Goal: Information Seeking & Learning: Learn about a topic

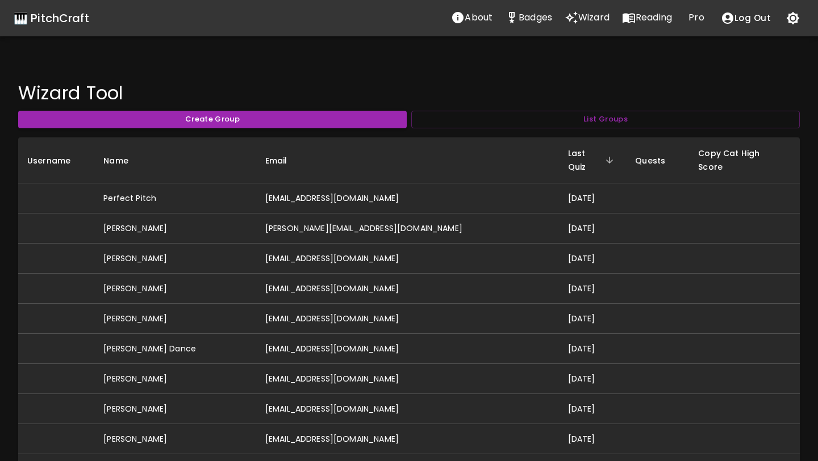
click at [633, 27] on button "Reading" at bounding box center [647, 17] width 62 height 23
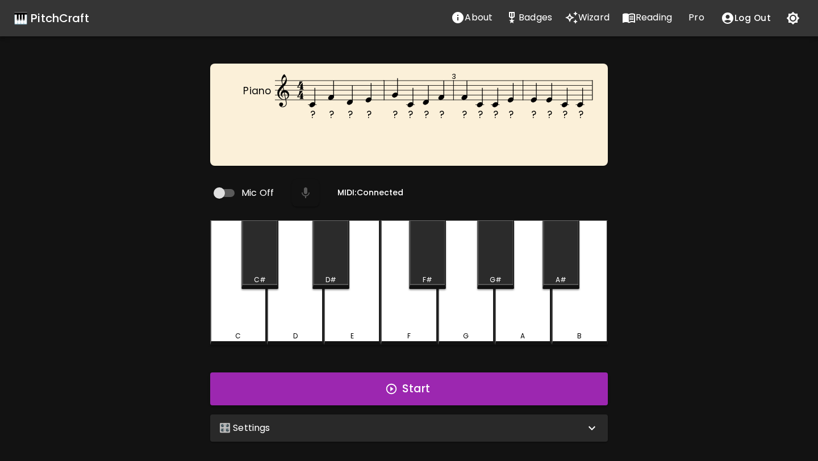
click at [333, 415] on div "🎛️ Settings" at bounding box center [409, 428] width 398 height 27
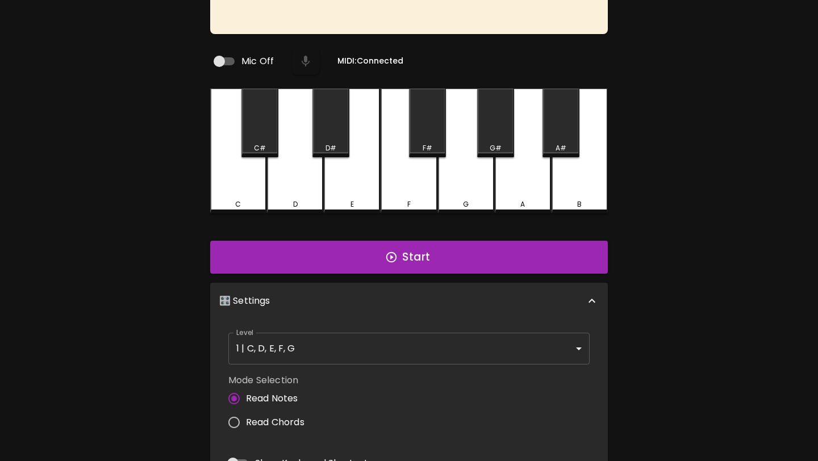
scroll to position [131, 0]
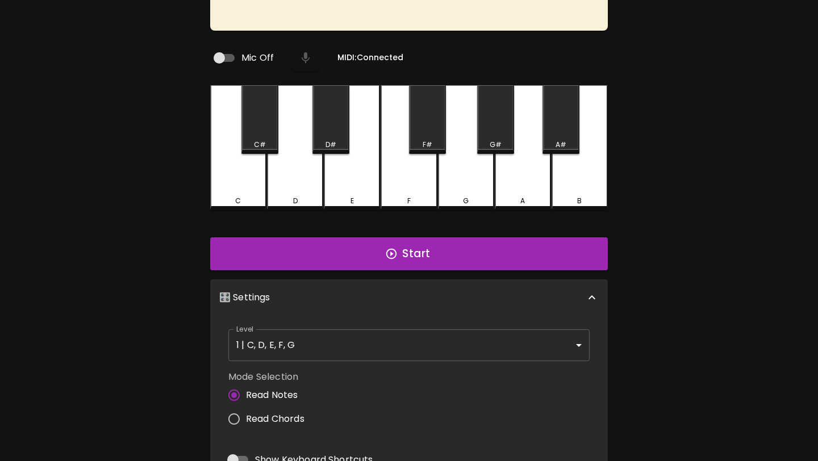
click at [294, 412] on span "Read Chords" at bounding box center [275, 419] width 58 height 14
click at [246, 412] on input "Read Chords" at bounding box center [234, 419] width 24 height 24
radio input "true"
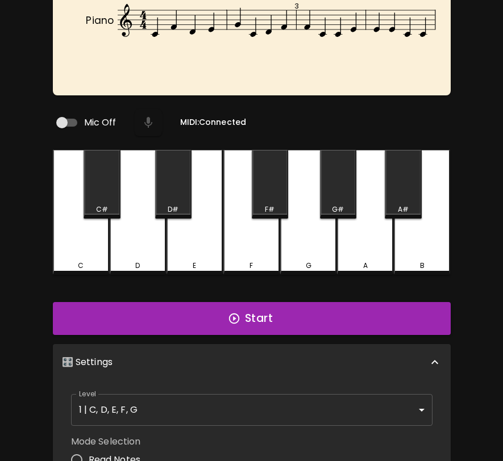
scroll to position [0, 0]
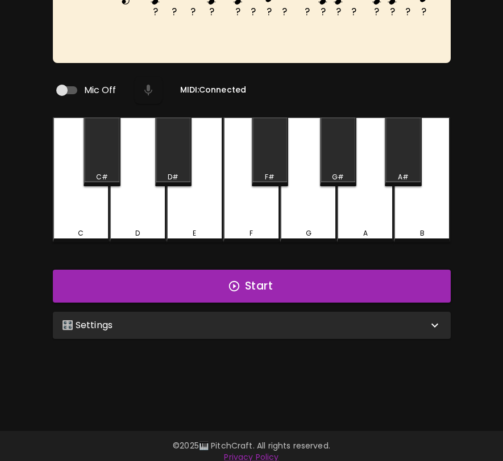
scroll to position [114, 0]
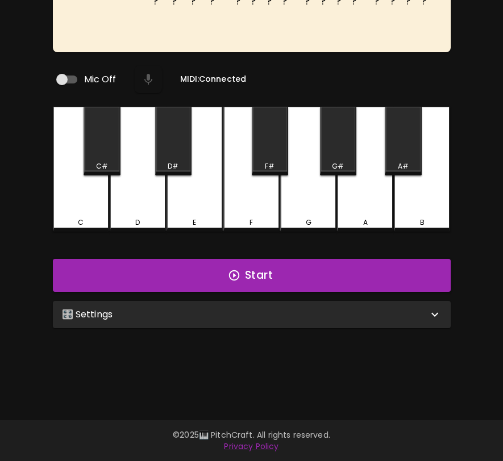
click at [378, 308] on div "🎛️ Settings" at bounding box center [245, 315] width 366 height 14
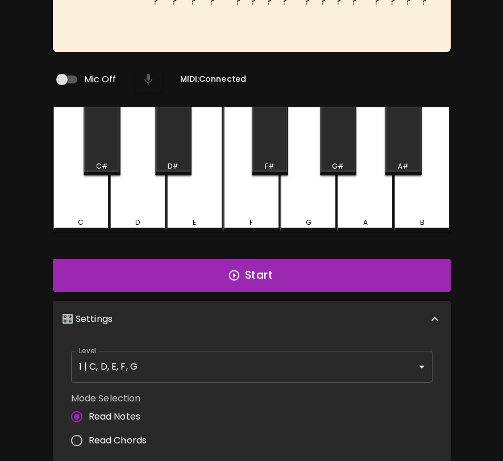
click at [128, 436] on span "Read Chords" at bounding box center [118, 441] width 58 height 14
click at [89, 436] on input "Read Chords" at bounding box center [77, 441] width 24 height 24
radio input "true"
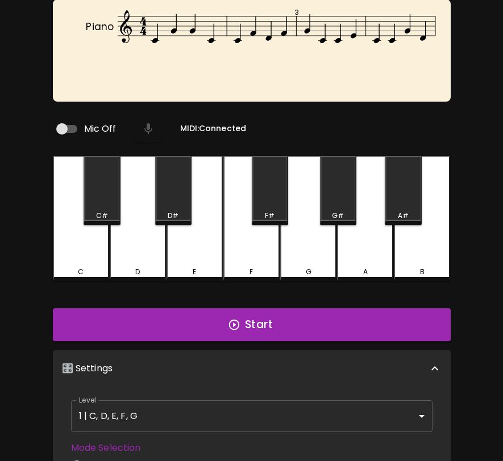
scroll to position [0, 0]
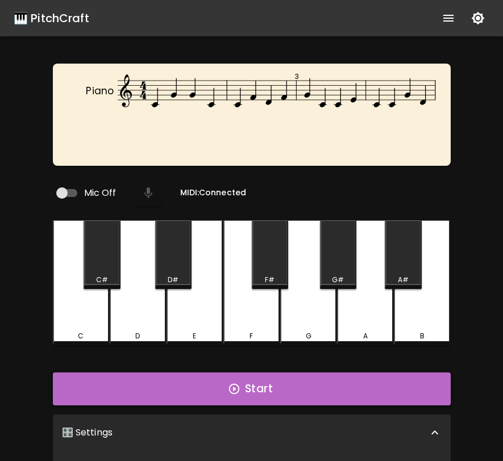
click at [290, 387] on button "Start" at bounding box center [252, 389] width 398 height 33
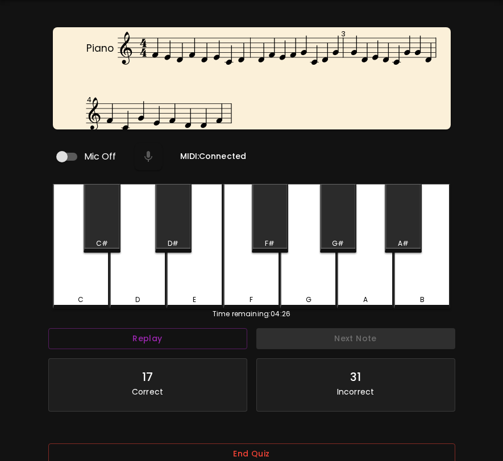
scroll to position [57, 0]
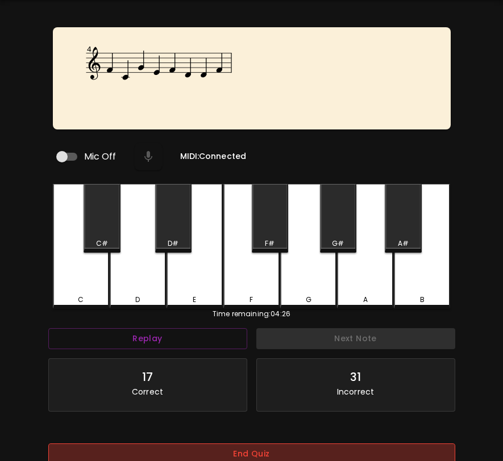
click at [276, 451] on button "End Quiz" at bounding box center [251, 454] width 407 height 21
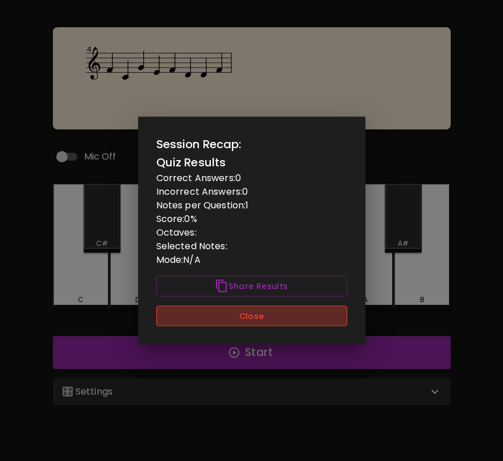
click at [298, 316] on button "Close" at bounding box center [251, 316] width 191 height 21
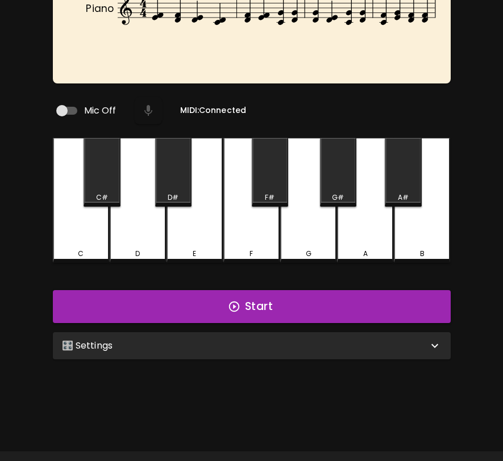
scroll to position [114, 0]
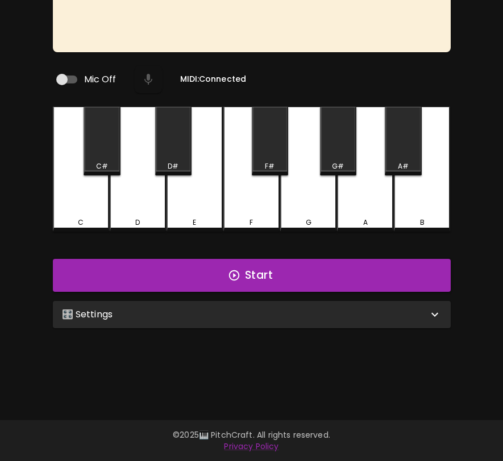
click at [418, 312] on div "🎛️ Settings" at bounding box center [245, 315] width 366 height 14
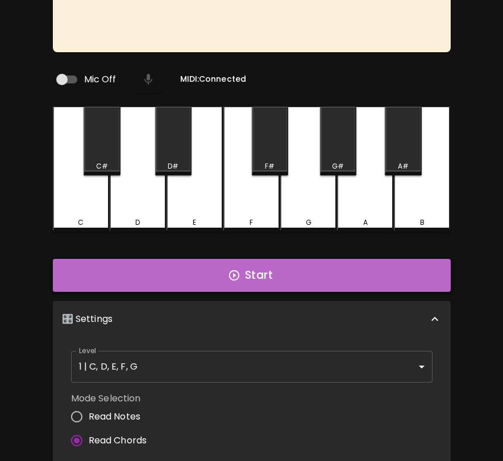
click at [390, 270] on button "Start" at bounding box center [252, 275] width 398 height 33
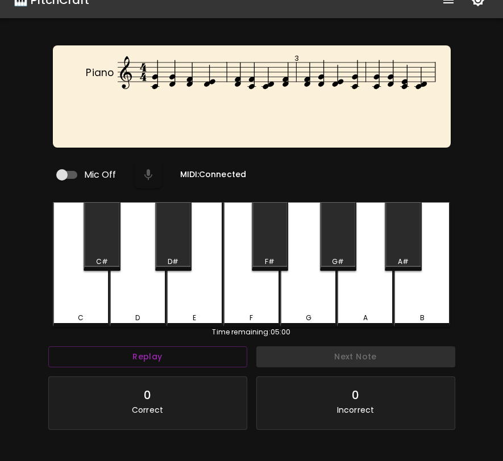
scroll to position [0, 0]
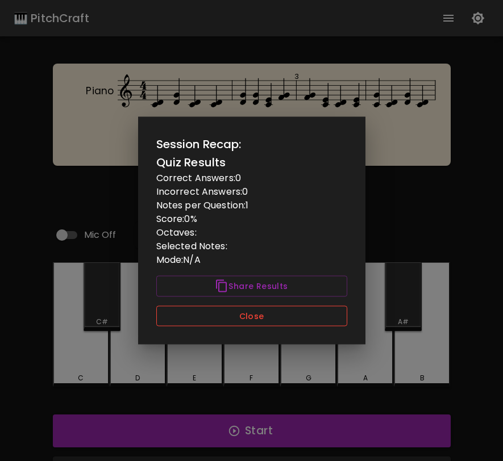
click at [329, 317] on button "Close" at bounding box center [251, 316] width 191 height 21
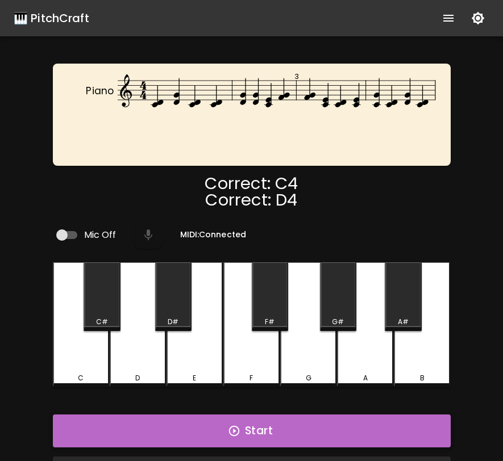
click at [338, 433] on button "Start" at bounding box center [252, 431] width 398 height 33
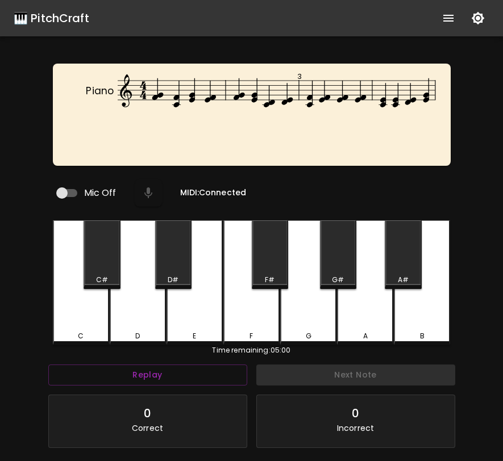
scroll to position [114, 0]
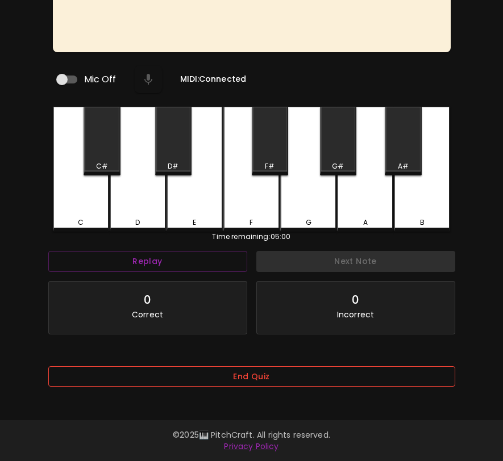
click at [315, 384] on button "End Quiz" at bounding box center [251, 376] width 407 height 21
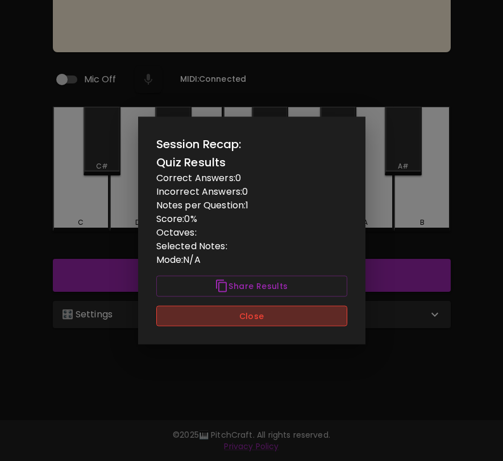
click at [308, 324] on button "Close" at bounding box center [251, 316] width 191 height 21
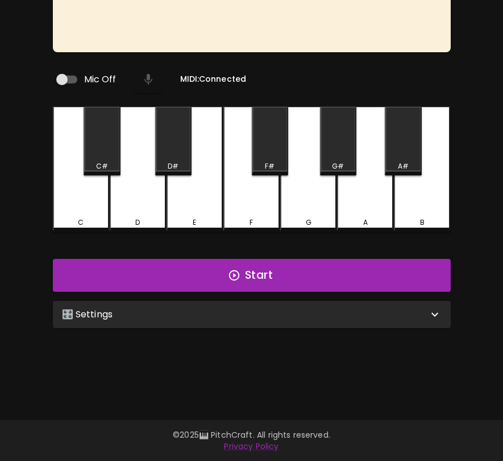
click at [312, 312] on div "🎛️ Settings" at bounding box center [245, 315] width 366 height 14
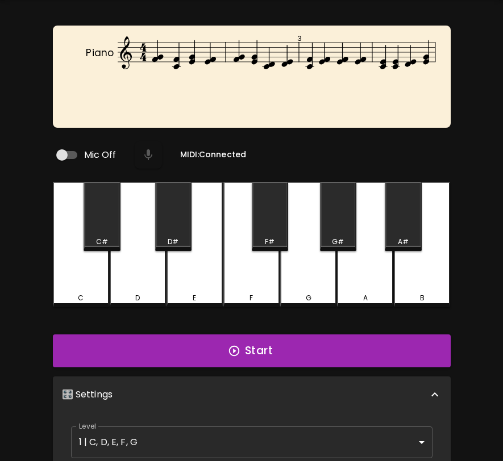
scroll to position [0, 0]
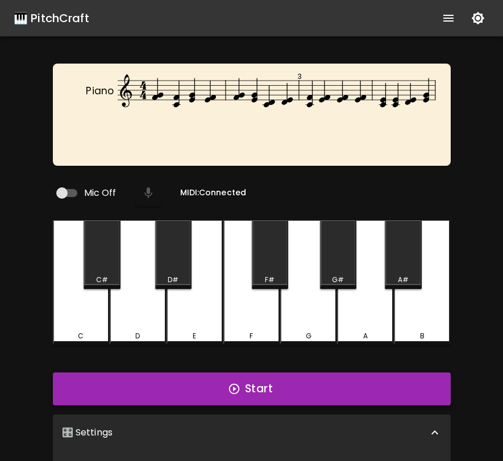
click at [286, 376] on button "Start" at bounding box center [252, 389] width 398 height 33
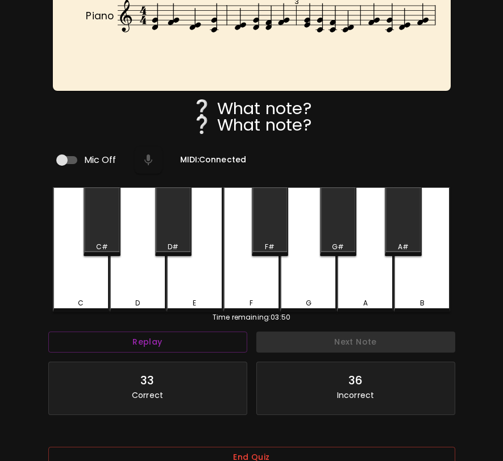
scroll to position [147, 0]
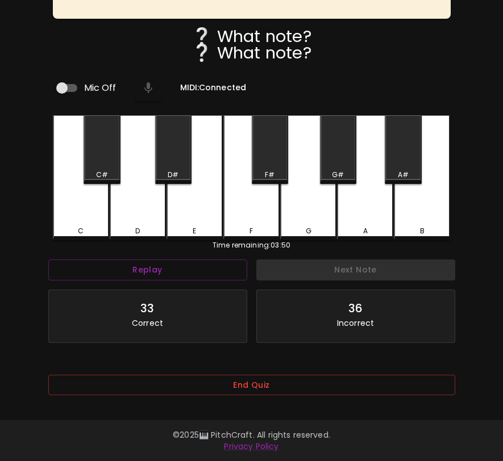
click at [281, 391] on div "End Quiz" at bounding box center [251, 393] width 407 height 37
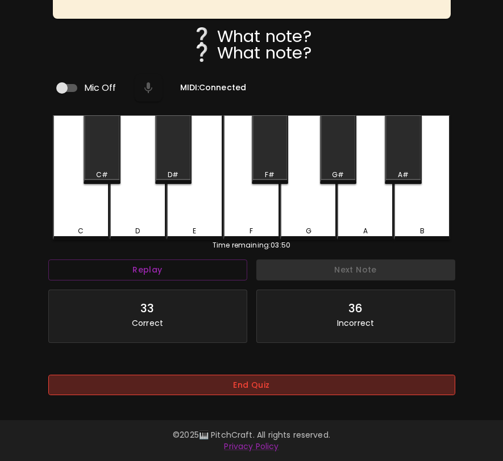
click at [286, 384] on button "End Quiz" at bounding box center [251, 385] width 407 height 21
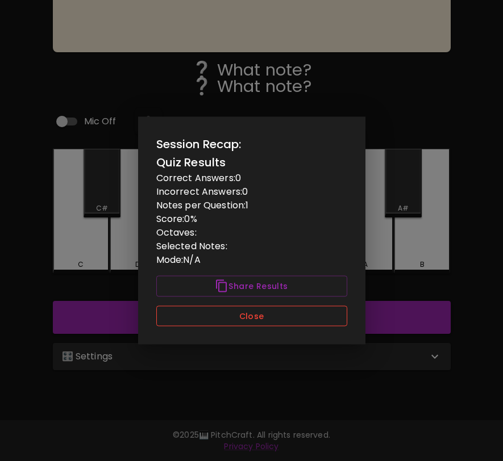
click at [278, 320] on button "Close" at bounding box center [251, 316] width 191 height 21
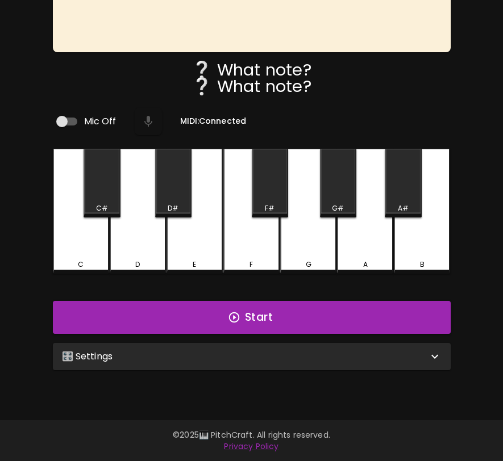
click at [267, 358] on div "🎛️ Settings" at bounding box center [252, 356] width 398 height 27
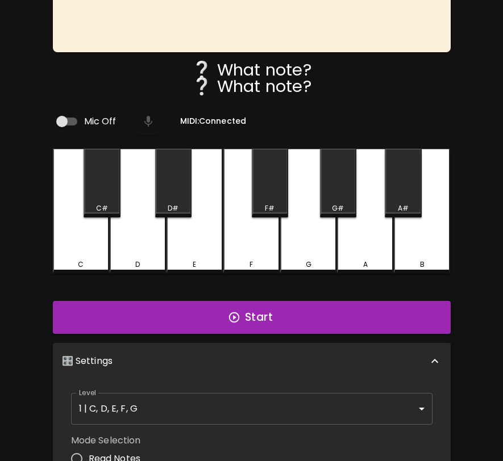
click at [124, 453] on span "Read Notes" at bounding box center [115, 459] width 52 height 14
click at [89, 453] on input "Read Notes" at bounding box center [77, 459] width 24 height 24
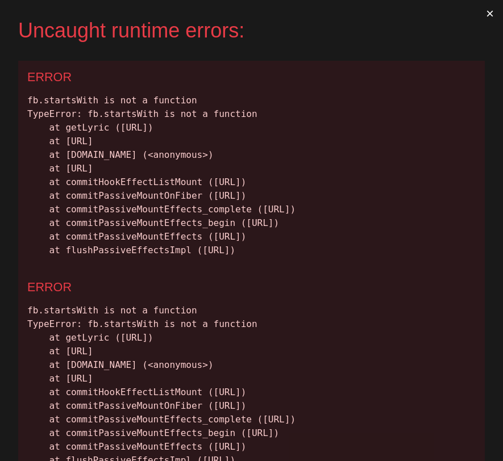
scroll to position [0, 0]
click at [488, 14] on button "×" at bounding box center [490, 13] width 26 height 27
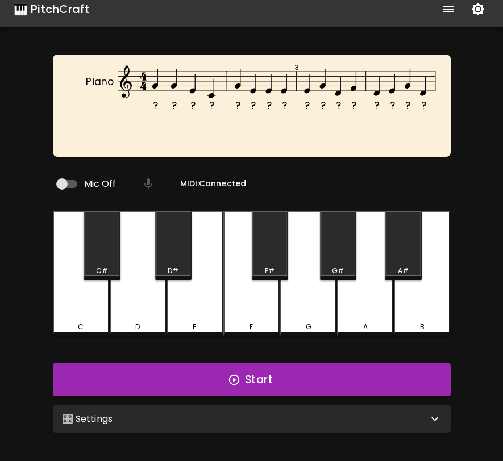
scroll to position [114, 0]
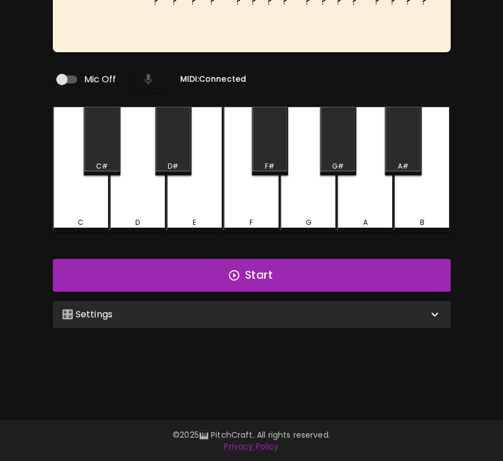
click at [289, 311] on div "🎛️ Settings" at bounding box center [245, 315] width 366 height 14
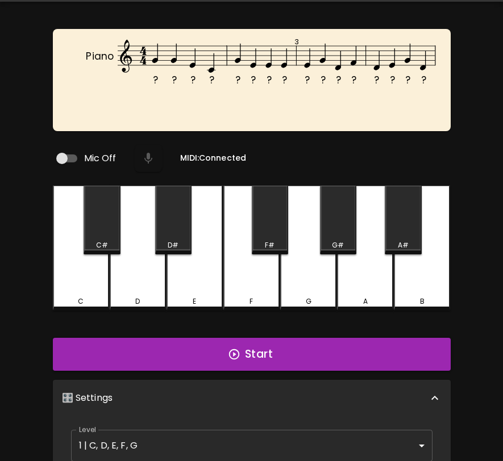
scroll to position [0, 0]
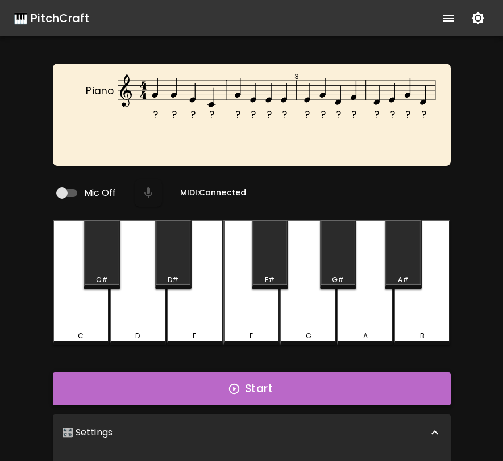
click at [276, 385] on button "Start" at bounding box center [252, 389] width 398 height 33
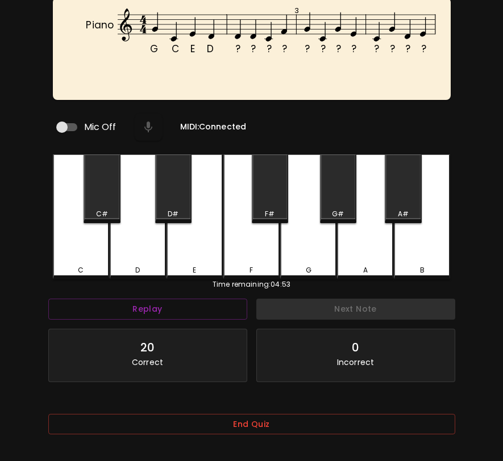
scroll to position [114, 0]
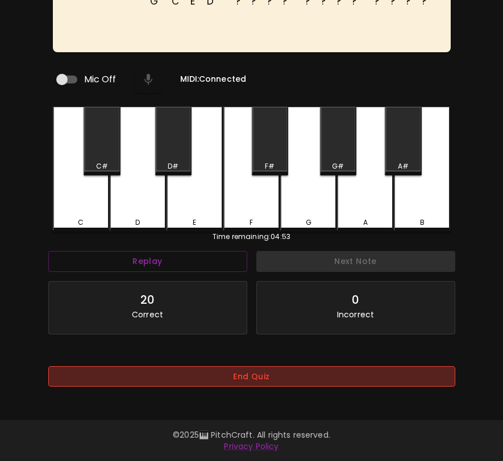
click at [277, 381] on button "End Quiz" at bounding box center [251, 376] width 407 height 21
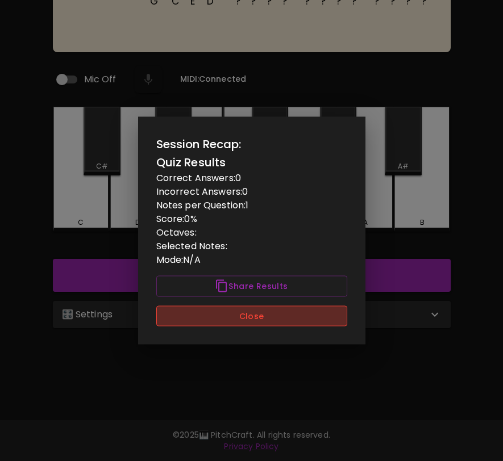
click at [286, 310] on button "Close" at bounding box center [251, 316] width 191 height 21
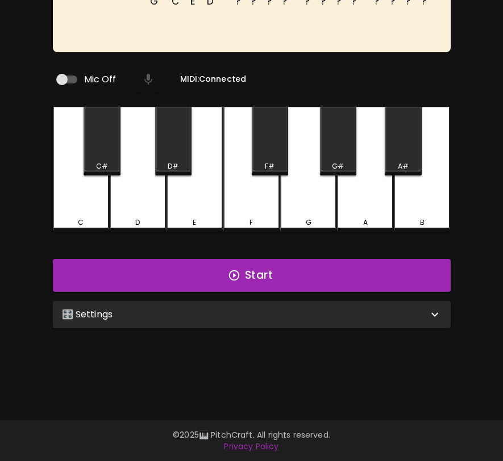
click at [278, 319] on div "🎛️ Settings" at bounding box center [252, 314] width 398 height 27
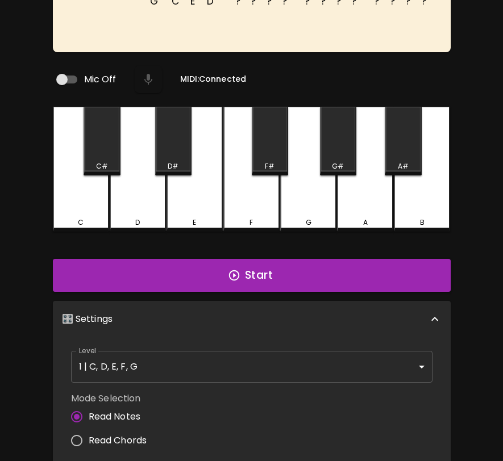
scroll to position [5, 0]
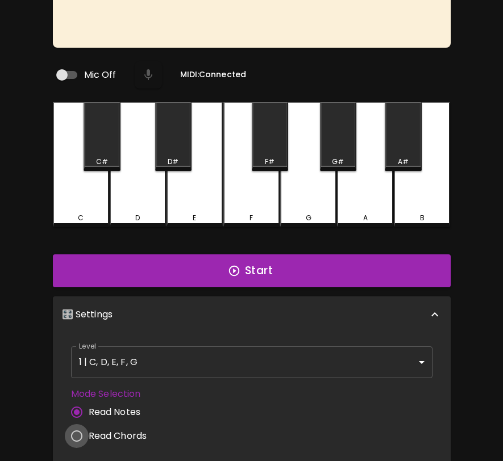
click at [77, 428] on input "Read Chords" at bounding box center [77, 436] width 24 height 24
radio input "true"
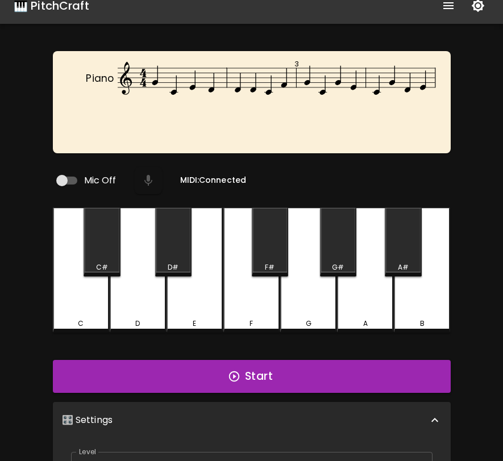
scroll to position [0, 0]
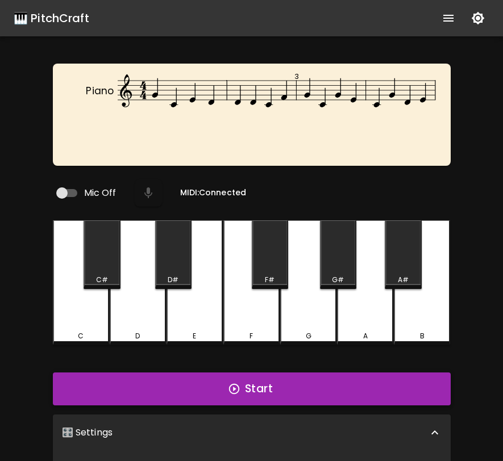
click at [137, 391] on button "Start" at bounding box center [252, 389] width 398 height 33
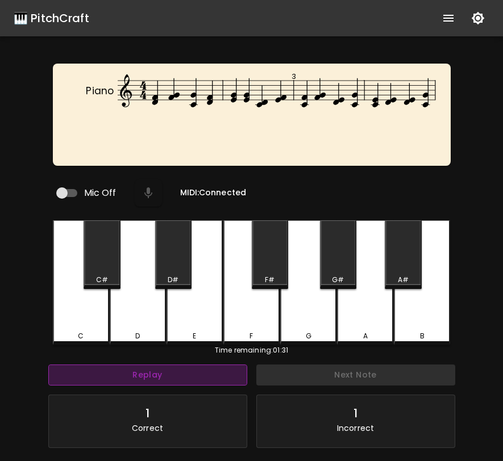
click at [174, 365] on button "Replay" at bounding box center [147, 375] width 199 height 21
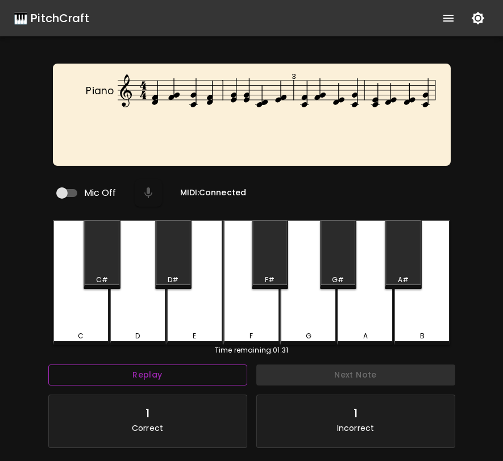
scroll to position [114, 0]
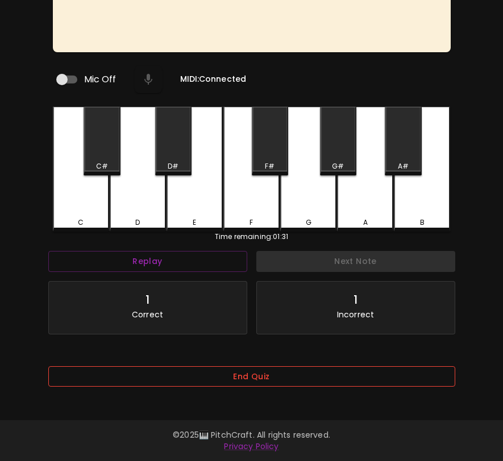
click at [251, 386] on button "End Quiz" at bounding box center [251, 376] width 407 height 21
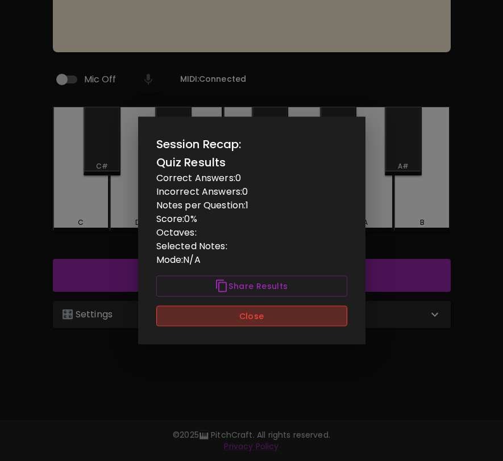
click at [285, 322] on button "Close" at bounding box center [251, 316] width 191 height 21
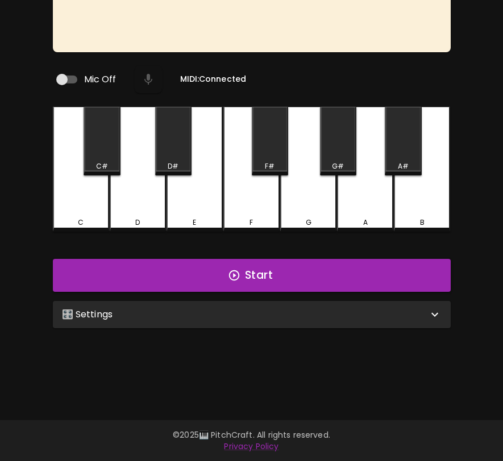
click at [287, 317] on div "🎛️ Settings" at bounding box center [252, 314] width 398 height 27
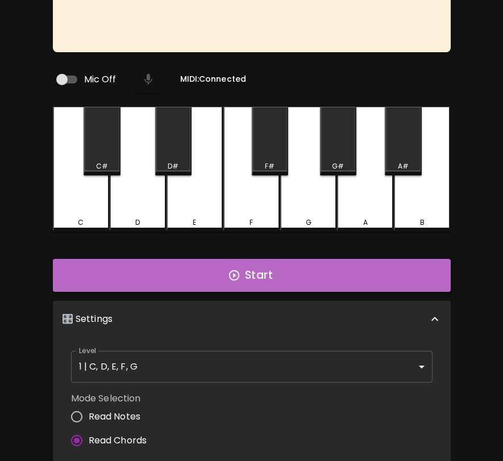
click at [248, 273] on button "Start" at bounding box center [252, 275] width 398 height 33
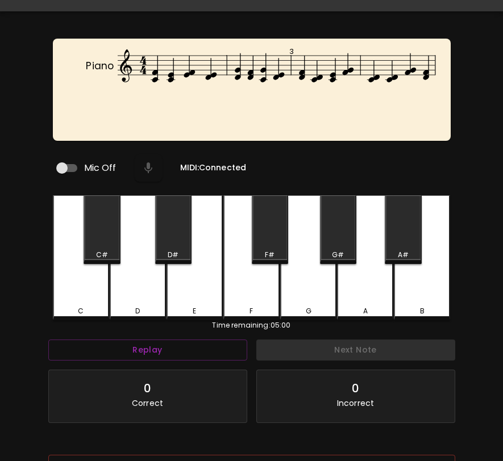
scroll to position [0, 0]
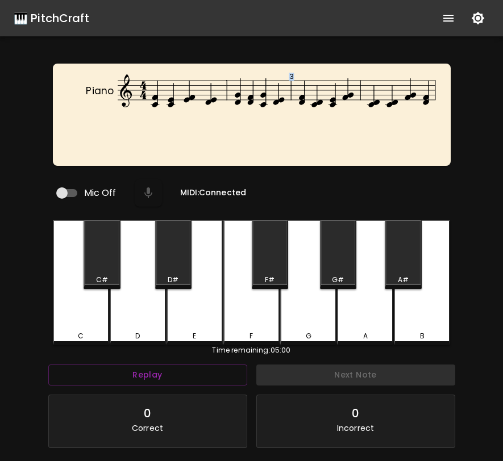
drag, startPoint x: 144, startPoint y: 105, endPoint x: 227, endPoint y: 161, distance: 99.9
click at [228, 161] on div "Piano 3" at bounding box center [252, 121] width 398 height 114
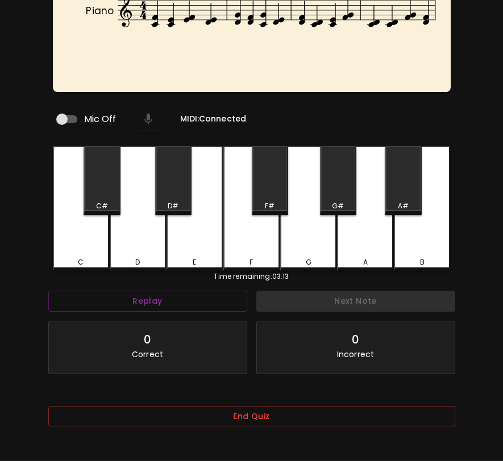
scroll to position [114, 0]
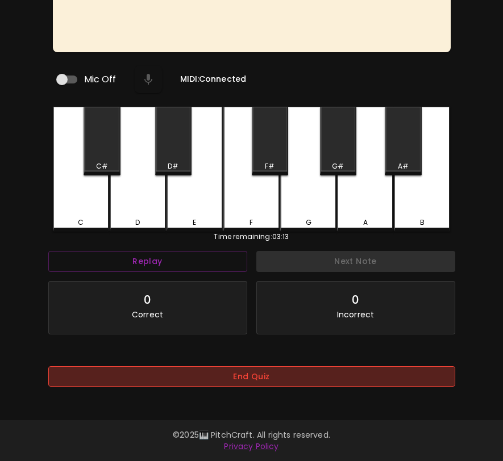
click at [294, 376] on button "End Quiz" at bounding box center [251, 376] width 407 height 21
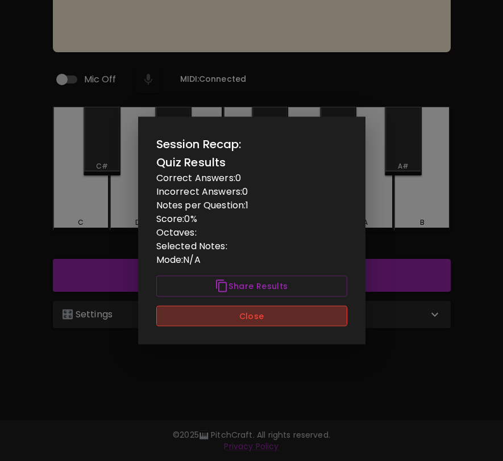
click at [298, 319] on button "Close" at bounding box center [251, 316] width 191 height 21
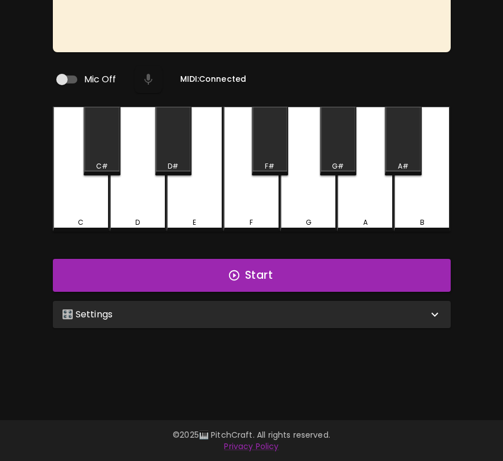
click at [298, 319] on div "🎛️ Settings" at bounding box center [252, 314] width 398 height 27
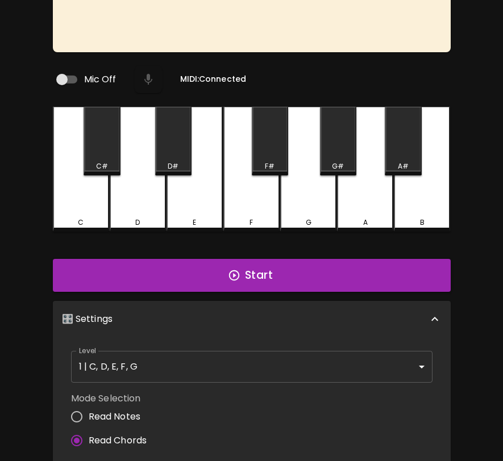
scroll to position [0, 0]
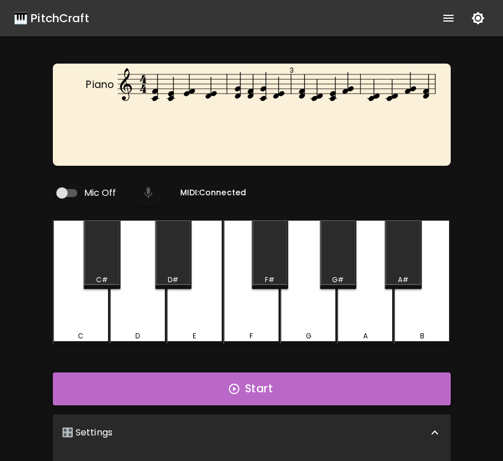
click at [269, 387] on button "Start" at bounding box center [252, 389] width 398 height 33
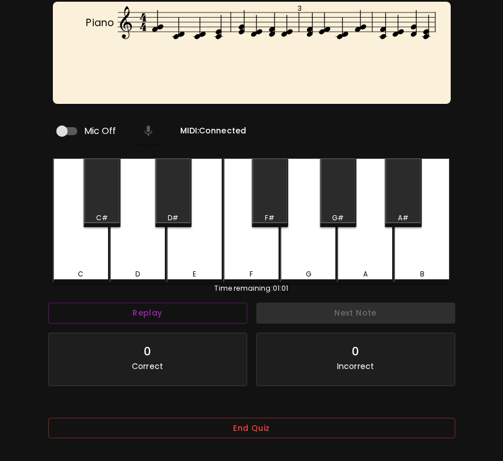
scroll to position [114, 0]
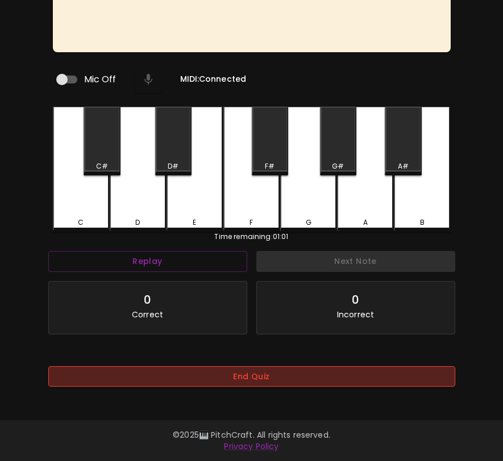
click at [260, 374] on button "End Quiz" at bounding box center [251, 376] width 407 height 21
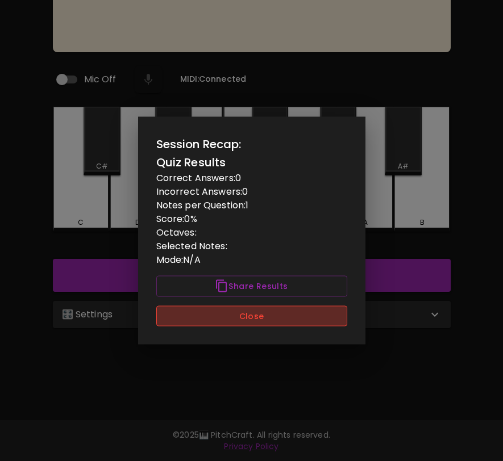
click at [265, 314] on button "Close" at bounding box center [251, 316] width 191 height 21
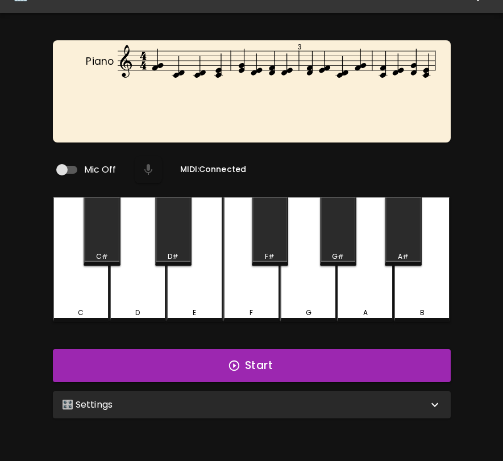
scroll to position [0, 0]
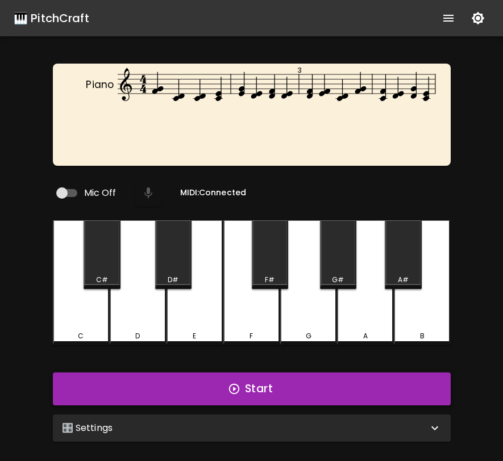
click at [258, 388] on button "Start" at bounding box center [252, 389] width 398 height 33
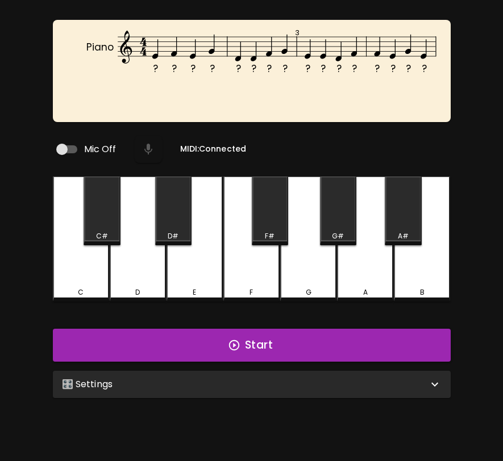
scroll to position [114, 0]
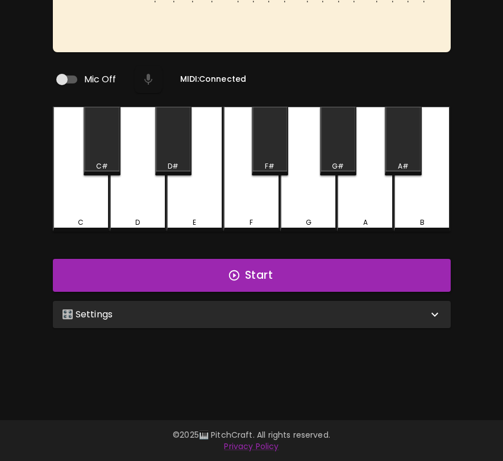
click at [336, 309] on div "🎛️ Settings" at bounding box center [245, 315] width 366 height 14
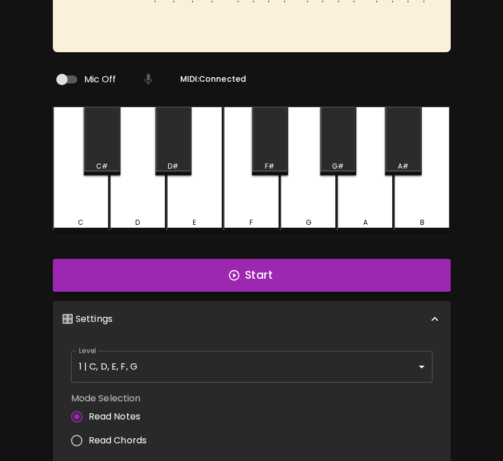
click at [131, 437] on span "Read Chords" at bounding box center [118, 441] width 58 height 14
click at [89, 437] on input "Read Chords" at bounding box center [77, 441] width 24 height 24
radio input "true"
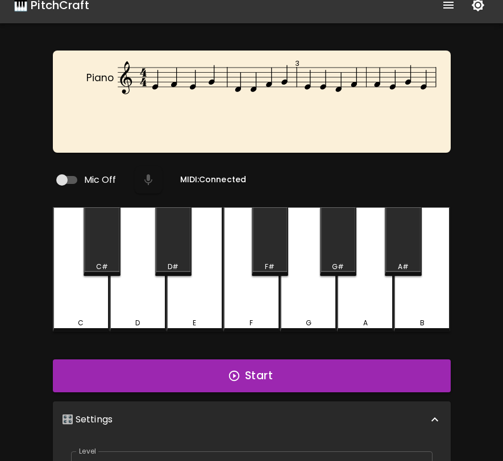
scroll to position [0, 0]
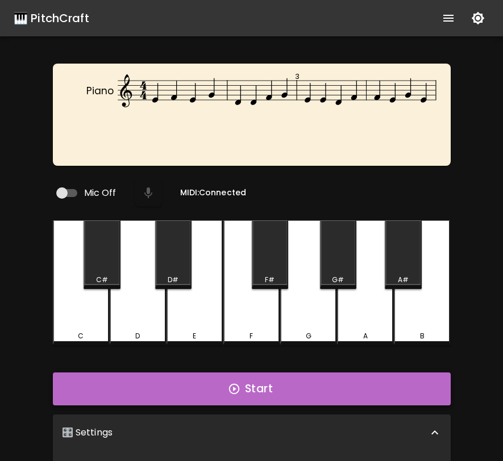
click at [360, 391] on button "Start" at bounding box center [252, 389] width 398 height 33
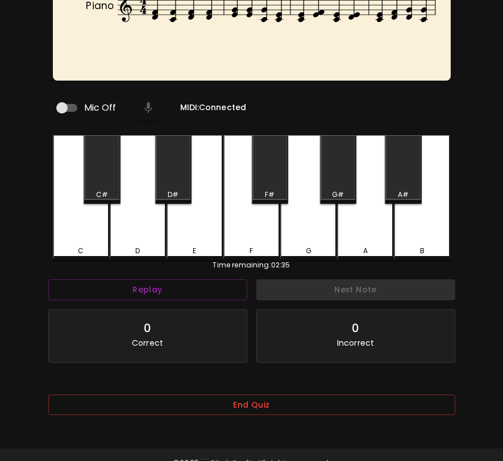
scroll to position [114, 0]
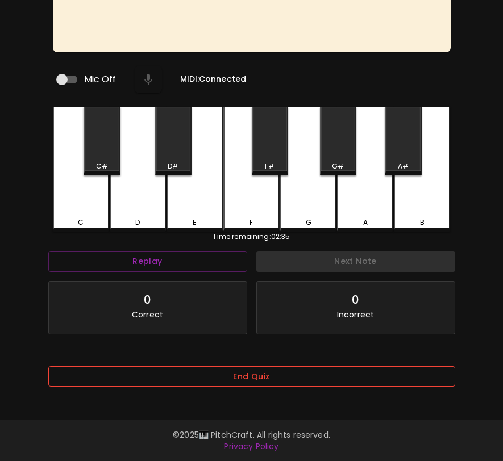
click at [417, 382] on button "End Quiz" at bounding box center [251, 376] width 407 height 21
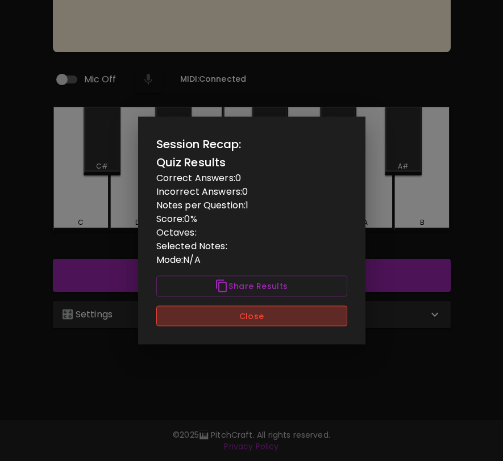
click at [342, 316] on button "Close" at bounding box center [251, 316] width 191 height 21
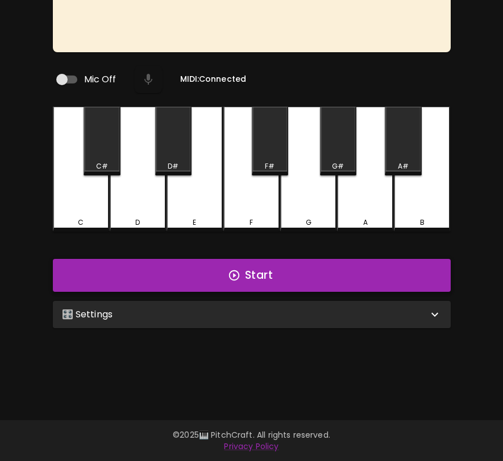
click at [359, 283] on button "Start" at bounding box center [252, 275] width 398 height 33
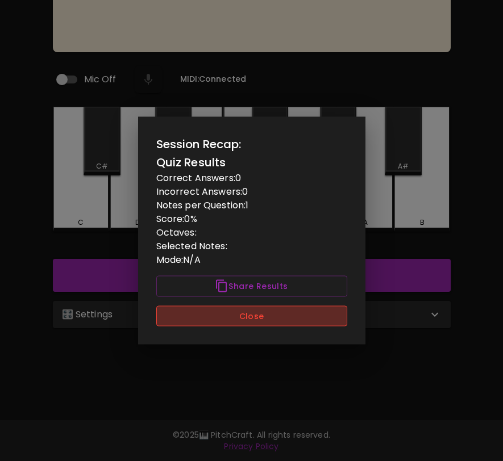
click at [312, 325] on button "Close" at bounding box center [251, 316] width 191 height 21
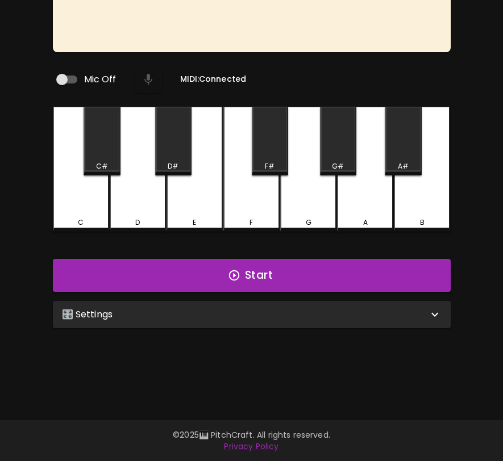
click at [331, 317] on div "🎛️ Settings" at bounding box center [252, 314] width 398 height 27
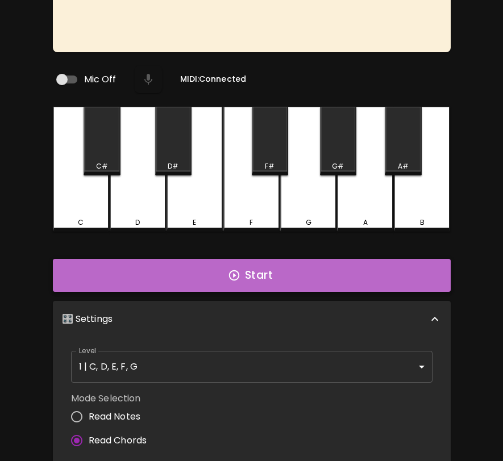
click at [342, 274] on button "Start" at bounding box center [252, 275] width 398 height 33
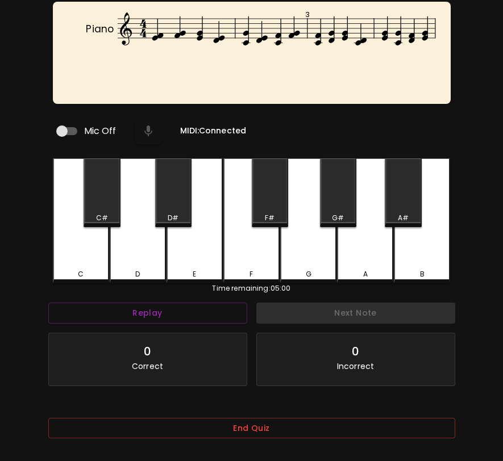
scroll to position [0, 0]
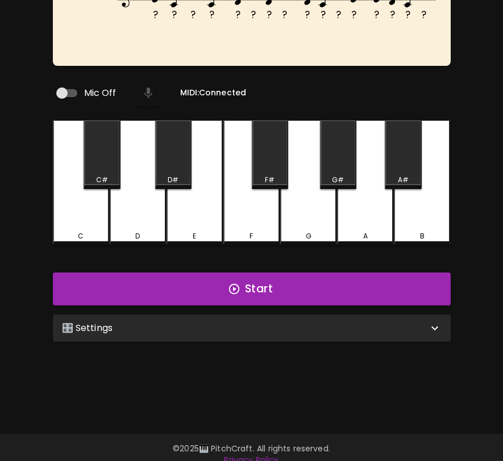
scroll to position [114, 0]
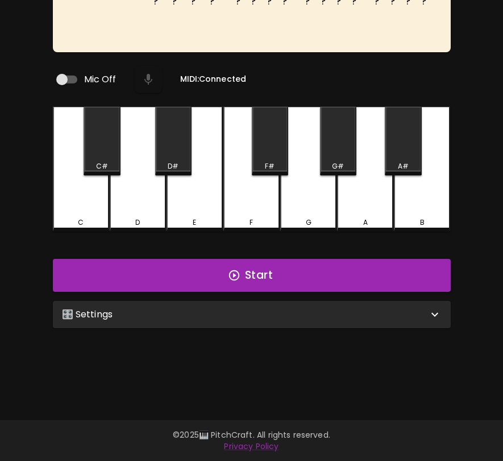
click at [284, 321] on div "🎛️ Settings" at bounding box center [252, 314] width 398 height 27
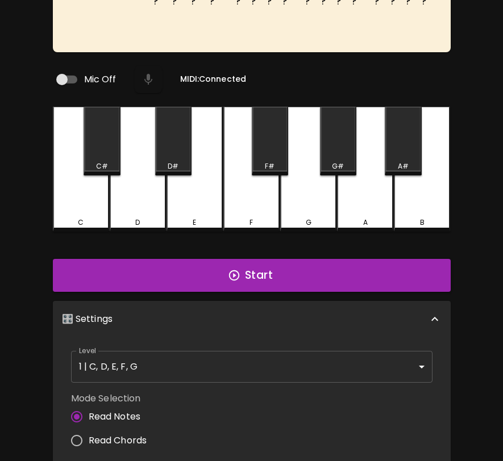
click at [130, 434] on span "Read Chords" at bounding box center [118, 441] width 58 height 14
click at [89, 434] on input "Read Chords" at bounding box center [77, 441] width 24 height 24
radio input "true"
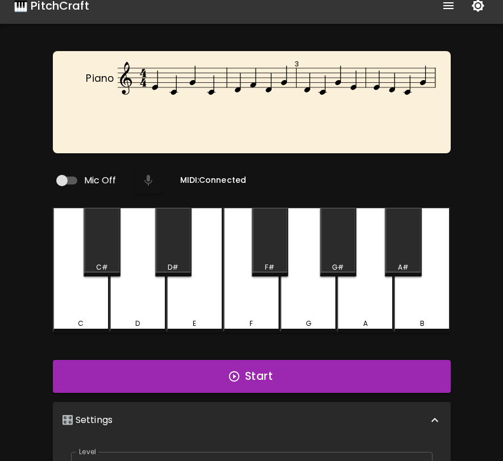
scroll to position [0, 0]
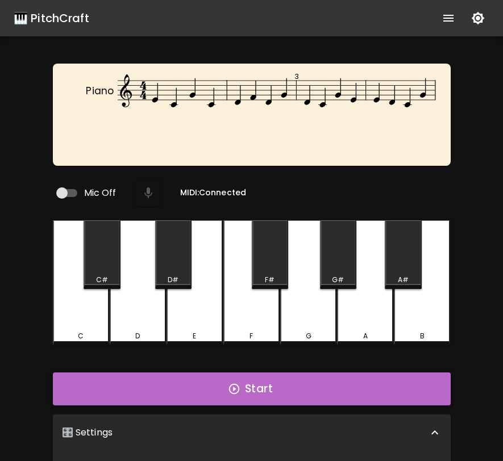
click at [402, 377] on button "Start" at bounding box center [252, 389] width 398 height 33
